Goal: Find specific page/section: Find specific page/section

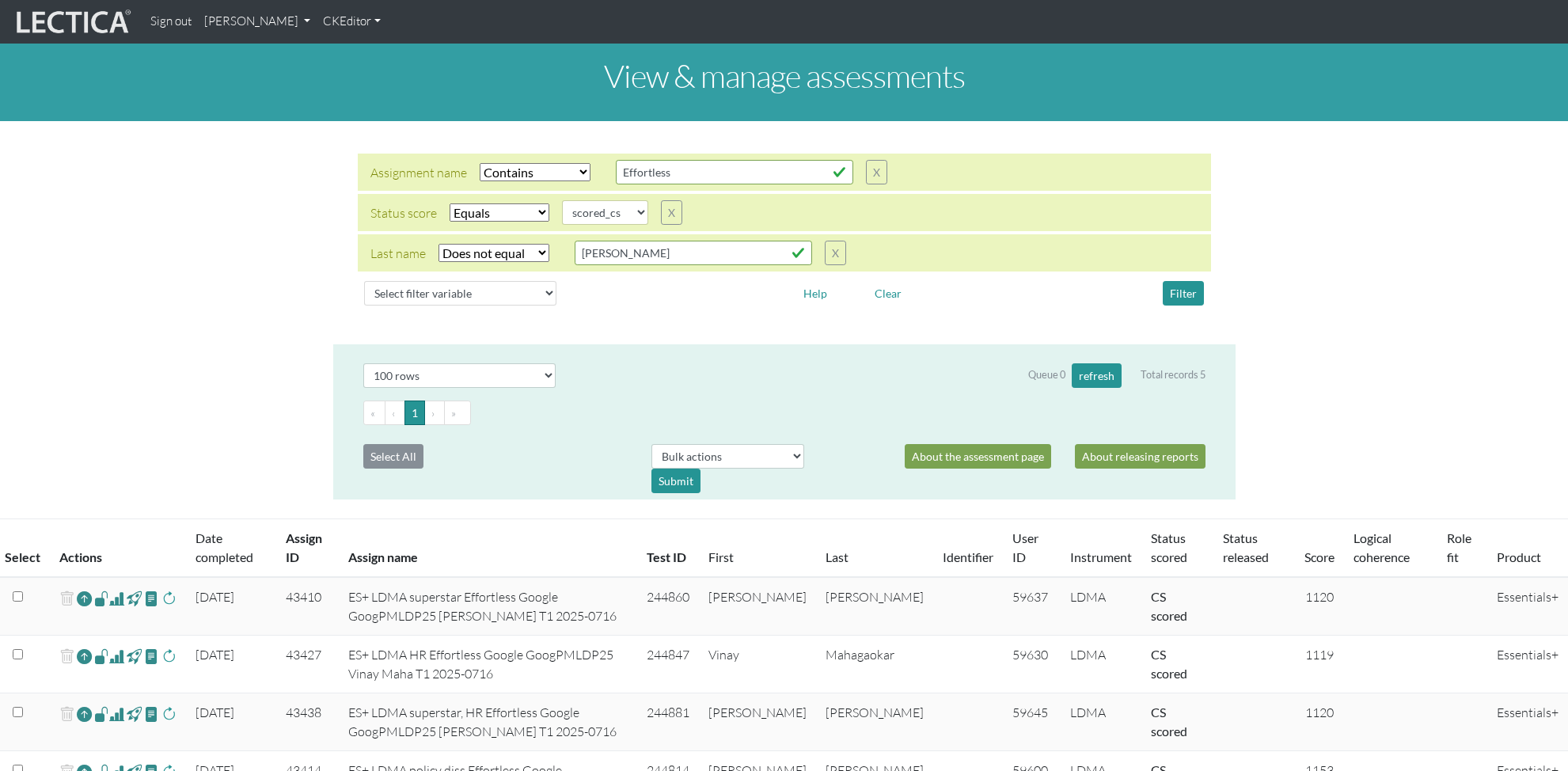
select select "icontains"
select select "scored_cs"
select select "not_iexact"
select select "100"
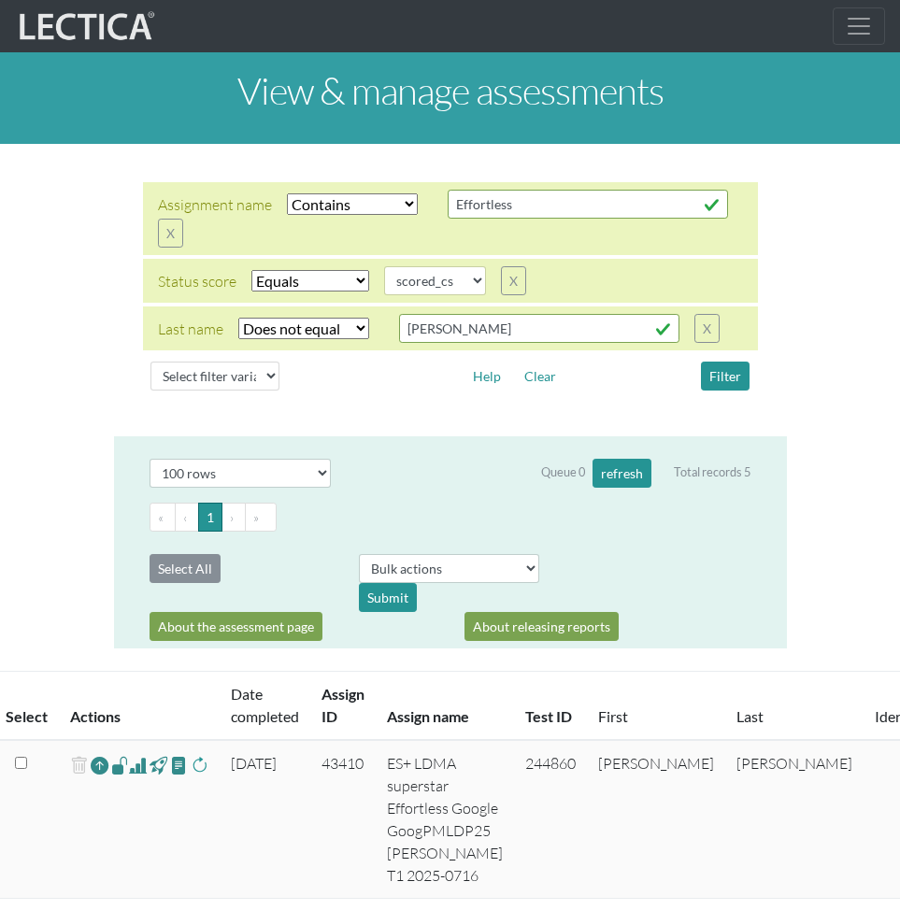
click at [290, 326] on select "Select filter Equals Does not equal Contains Does not contain Starts with Ends …" at bounding box center [303, 328] width 131 height 21
click at [465, 280] on select "completed created finalized_cs finalized_ls finalized_ss scored_cs started subm…" at bounding box center [435, 280] width 102 height 29
click at [319, 323] on select "Select filter Equals Does not equal Contains Does not contain Starts with Ends …" at bounding box center [303, 328] width 131 height 21
select select
click at [727, 379] on button "Filter" at bounding box center [725, 376] width 49 height 29
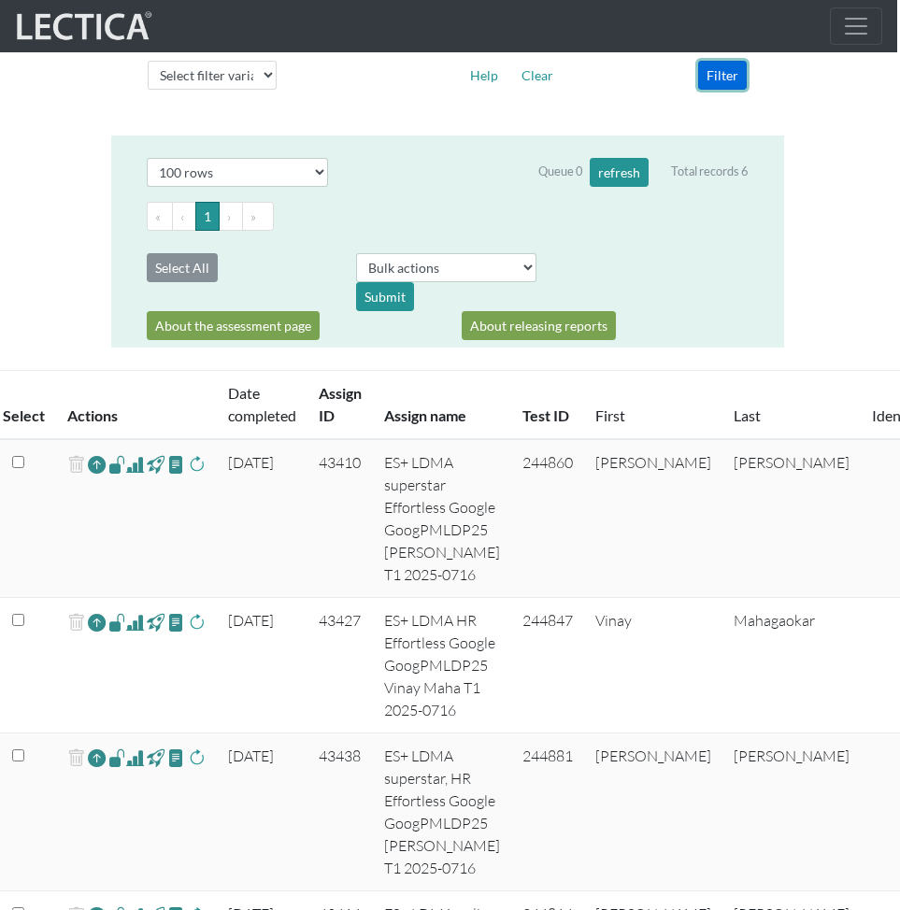
scroll to position [301, 0]
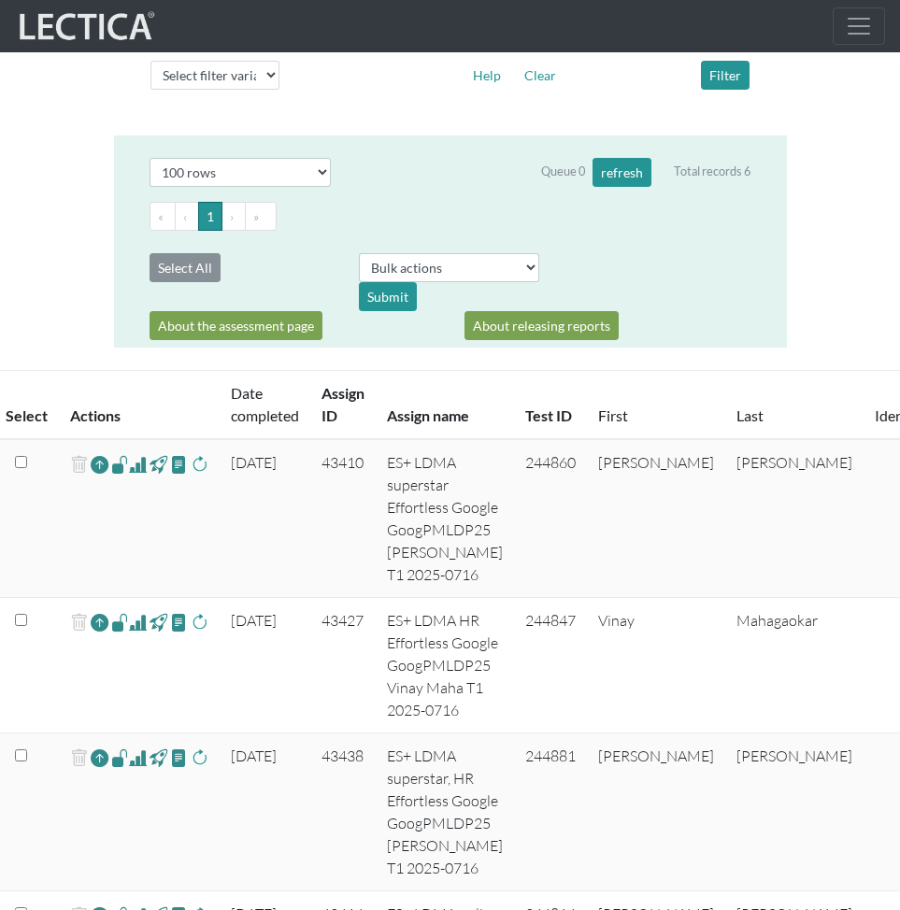
click at [135, 466] on span at bounding box center [138, 464] width 18 height 22
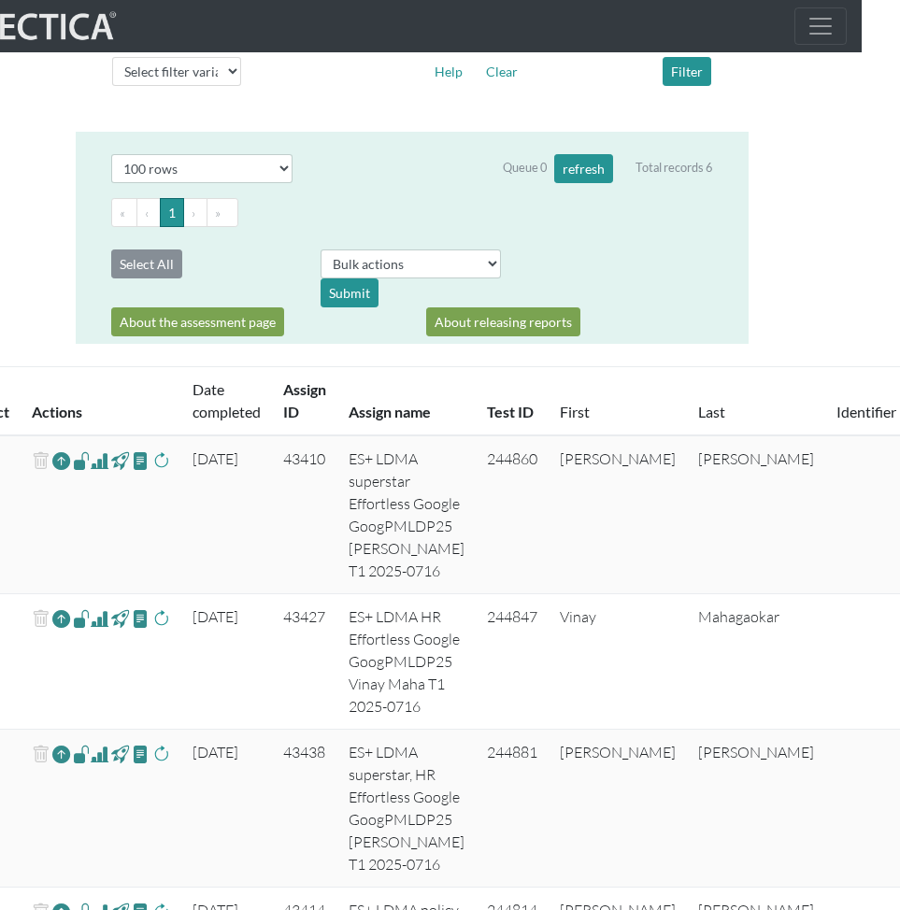
scroll to position [305, 38]
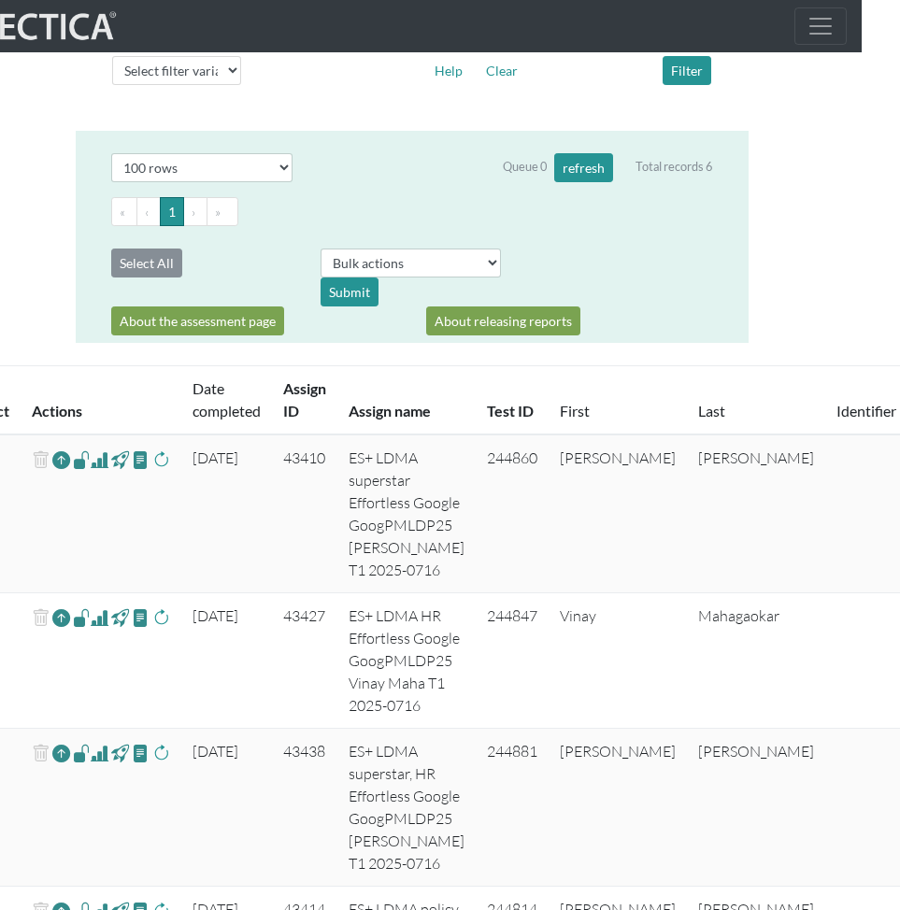
click at [497, 456] on td "244860" at bounding box center [511, 513] width 73 height 159
copy td "244860"
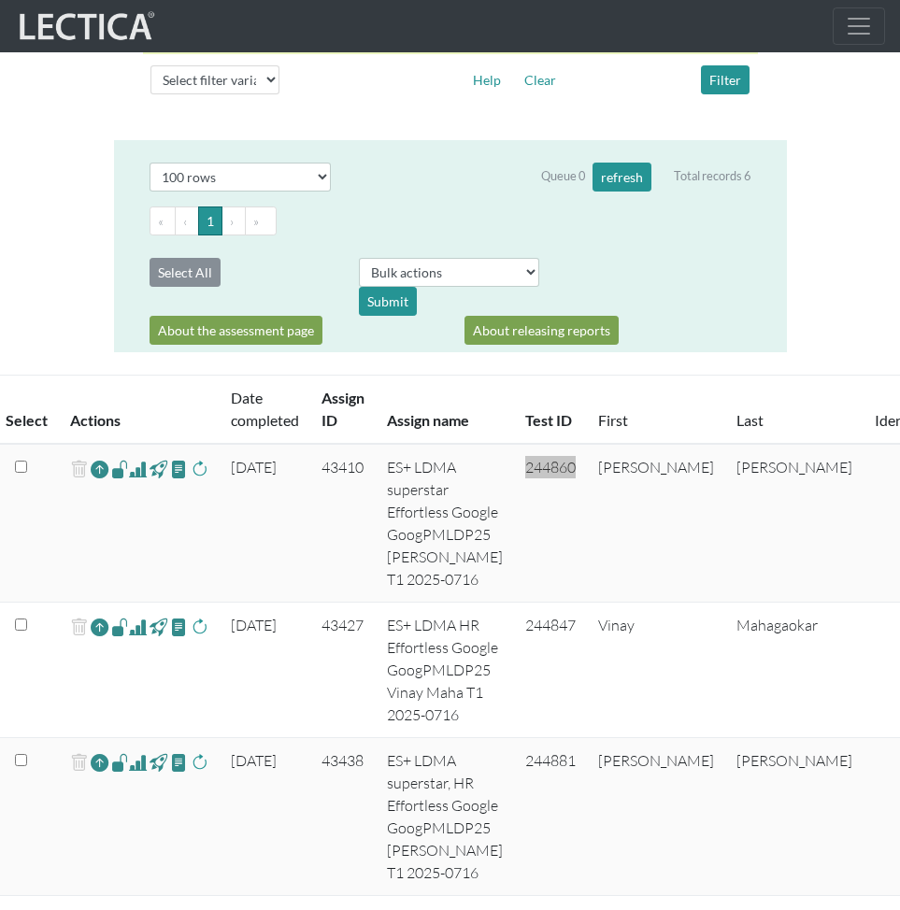
scroll to position [294, 0]
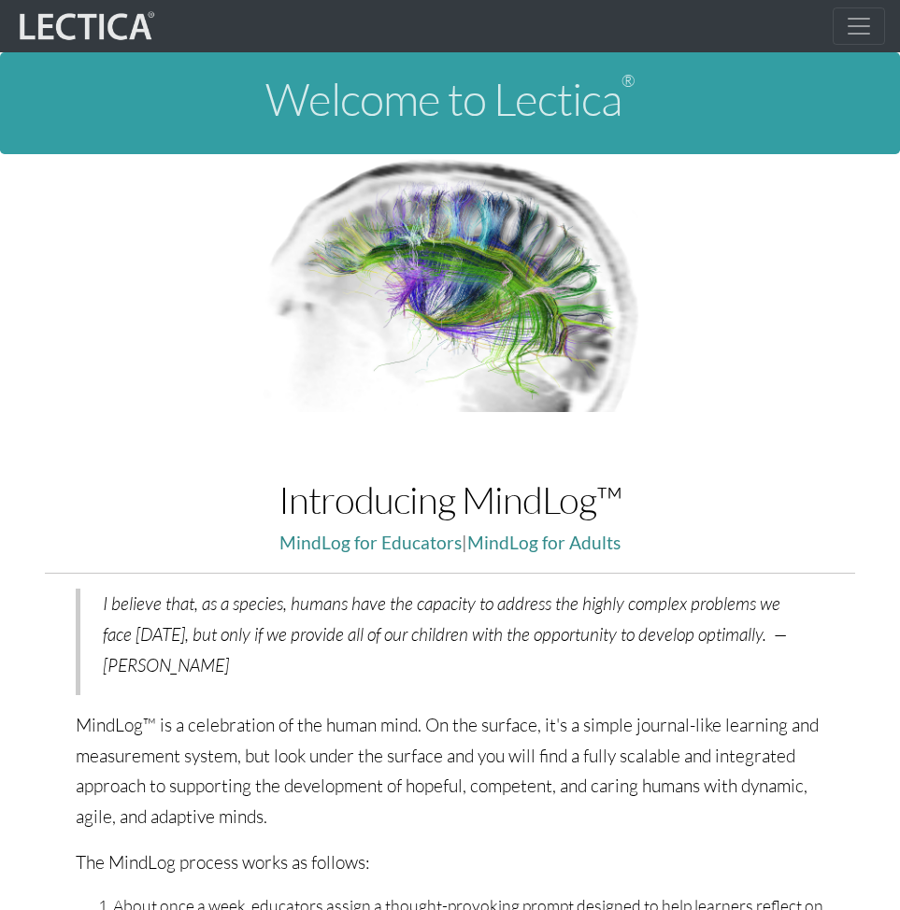
click at [856, 27] on span "Toggle navigation" at bounding box center [858, 26] width 28 height 28
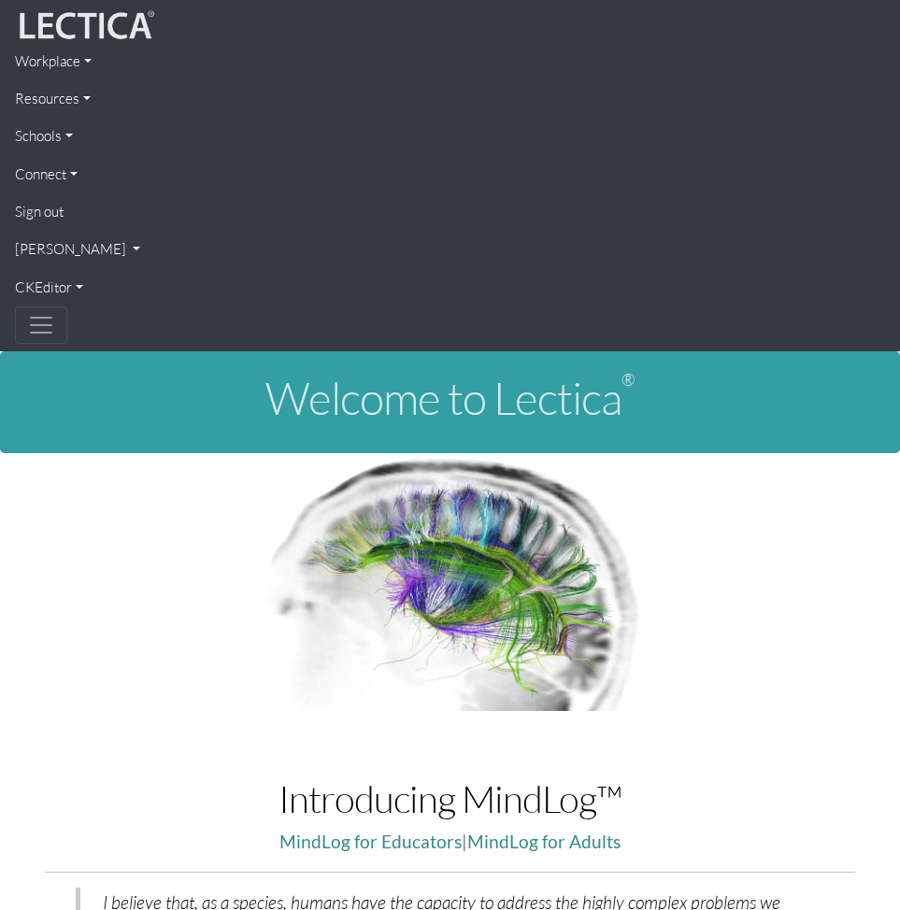
click at [78, 251] on link "[PERSON_NAME]" at bounding box center [450, 249] width 870 height 37
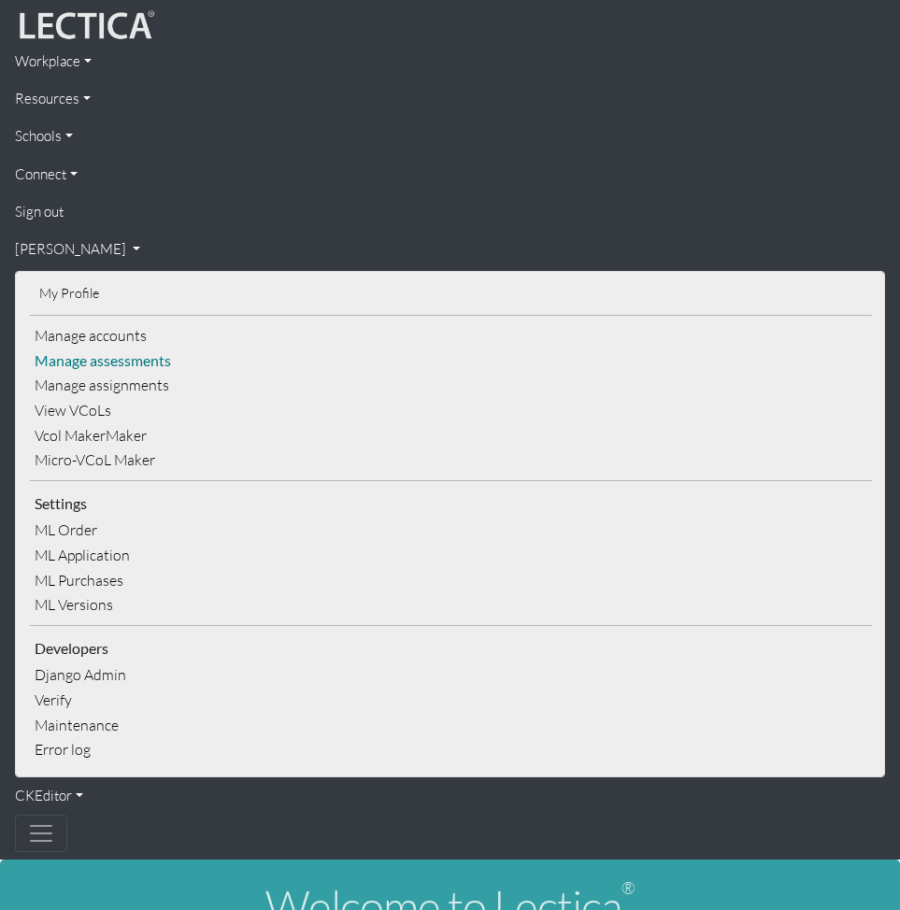
click at [99, 361] on link "Manage assessments" at bounding box center [451, 360] width 842 height 25
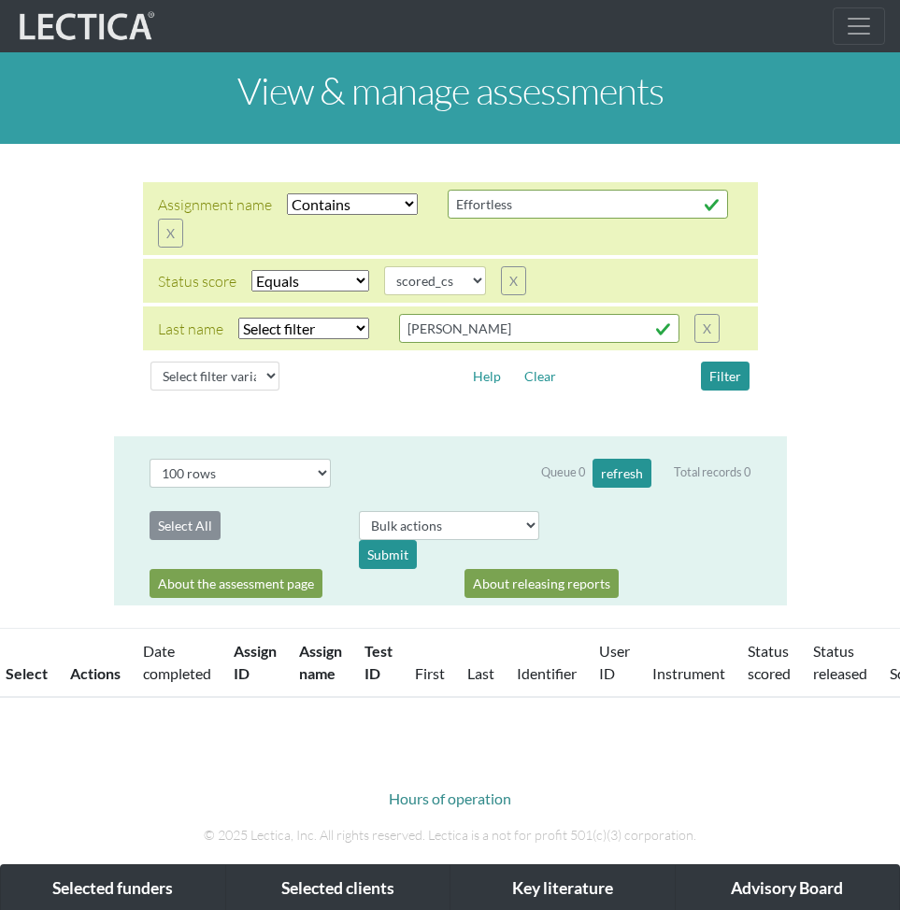
select select "icontains"
select select "scored_cs"
select select "100"
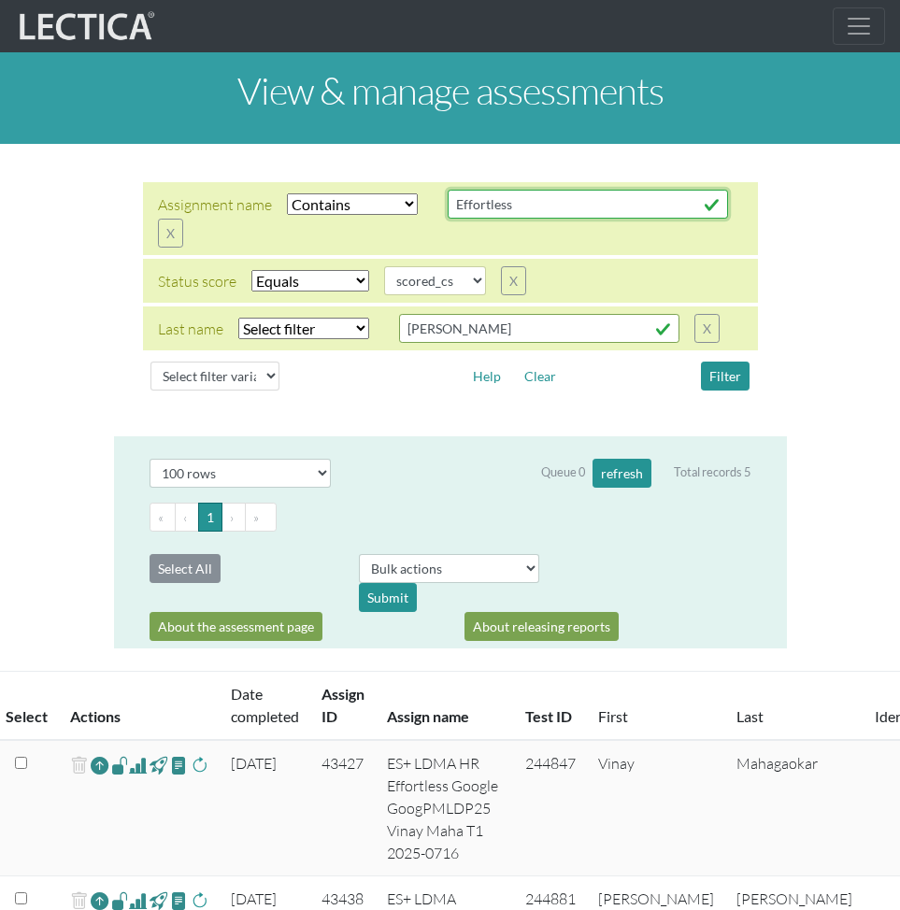
click at [486, 208] on input "Effortless" at bounding box center [587, 204] width 280 height 29
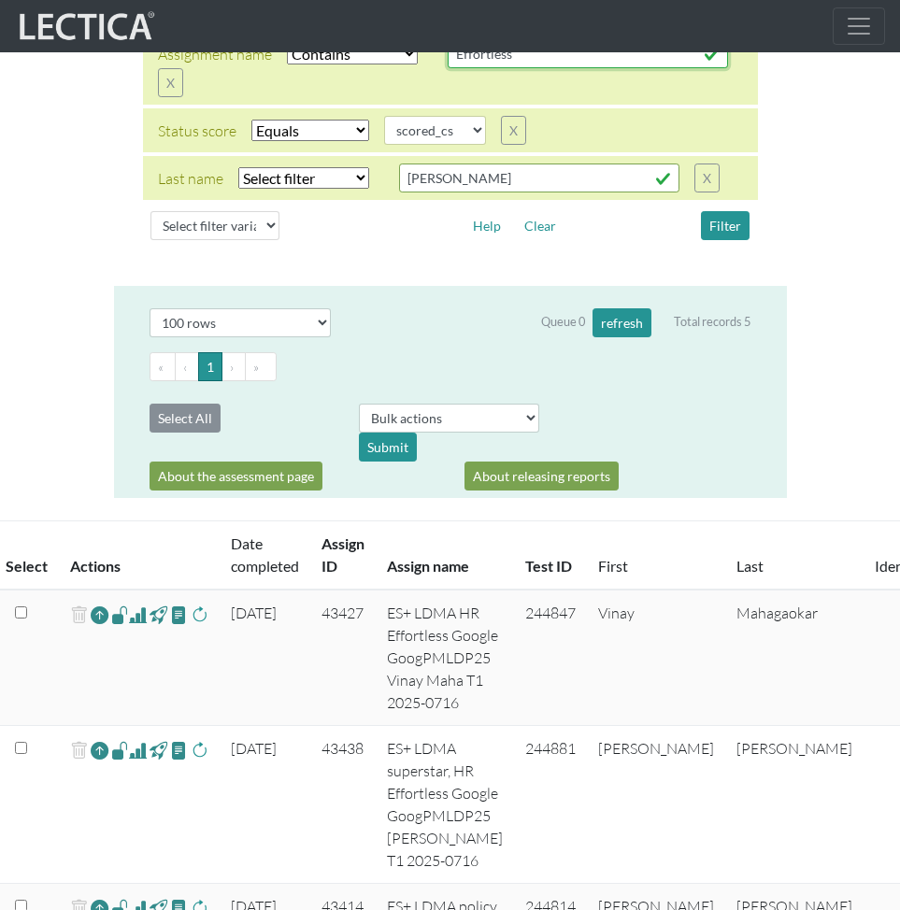
scroll to position [150, 4]
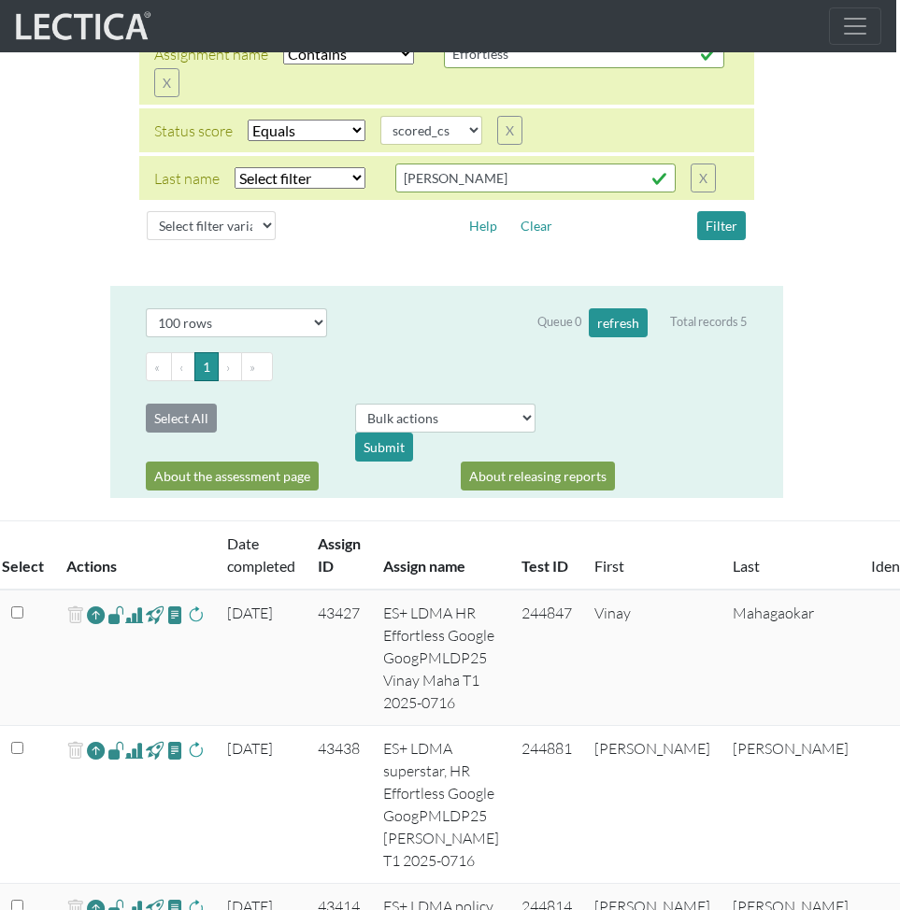
click at [132, 617] on span at bounding box center [134, 614] width 18 height 22
